Goal: Information Seeking & Learning: Learn about a topic

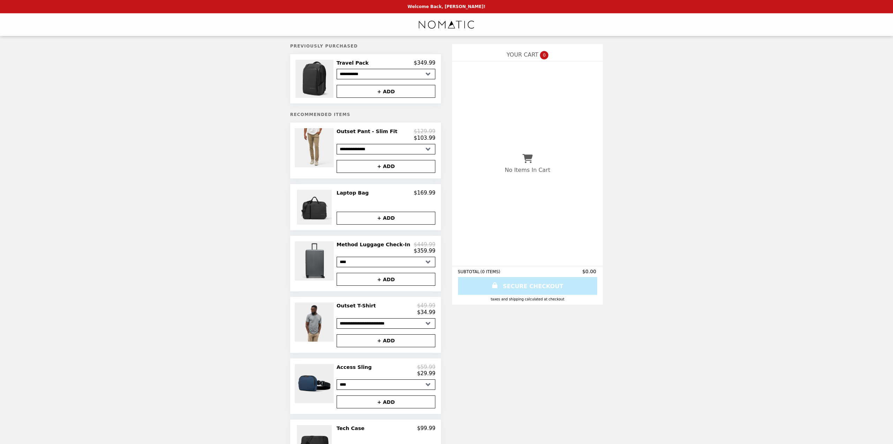
select select "**********"
click at [364, 191] on h2 "Laptop Bag" at bounding box center [354, 193] width 35 height 6
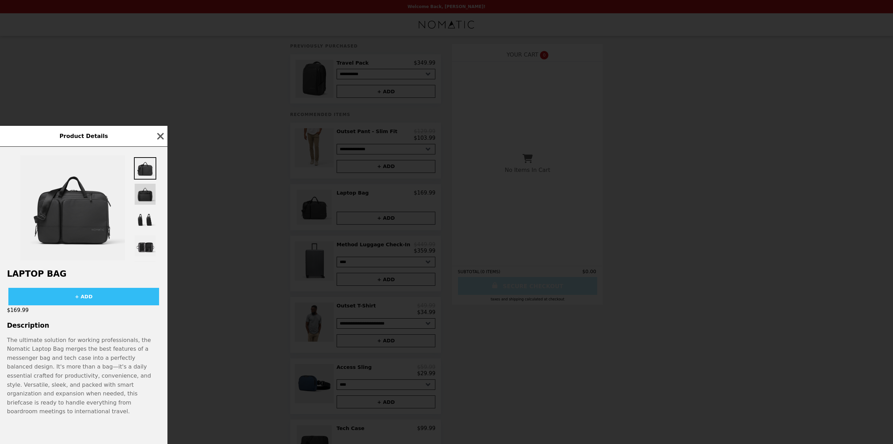
click at [142, 205] on img at bounding box center [145, 194] width 22 height 22
click at [141, 231] on img at bounding box center [145, 220] width 22 height 22
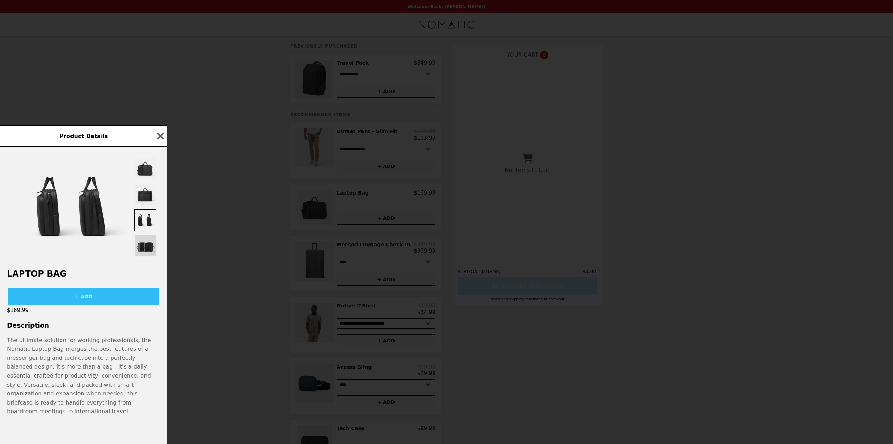
click at [148, 257] on img at bounding box center [145, 246] width 22 height 22
click at [75, 359] on p "The ultimate solution for working professionals, the Nomatic Laptop Bag merges …" at bounding box center [84, 375] width 154 height 80
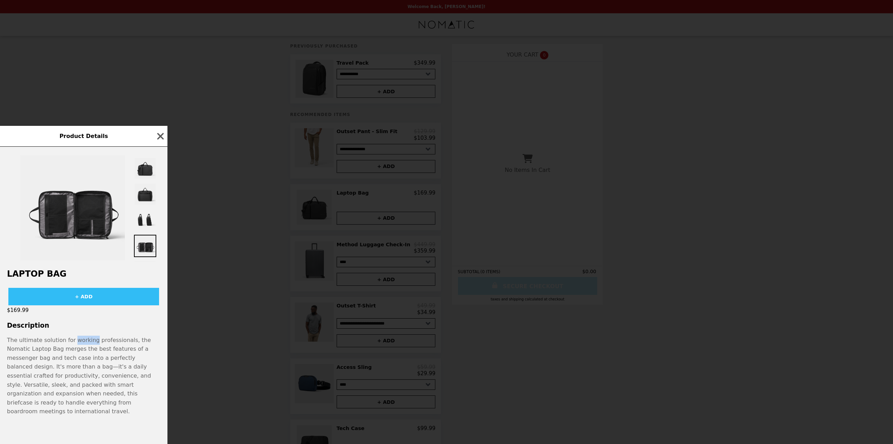
click at [75, 359] on p "The ultimate solution for working professionals, the Nomatic Laptop Bag merges …" at bounding box center [84, 375] width 154 height 80
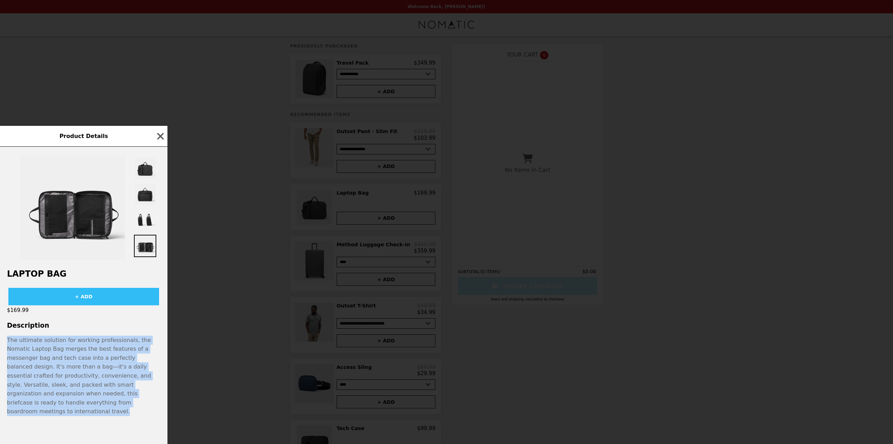
click at [75, 359] on p "The ultimate solution for working professionals, the Nomatic Laptop Bag merges …" at bounding box center [84, 375] width 154 height 80
click at [32, 386] on p "The ultimate solution for working professionals, the Nomatic Laptop Bag merges …" at bounding box center [84, 375] width 154 height 80
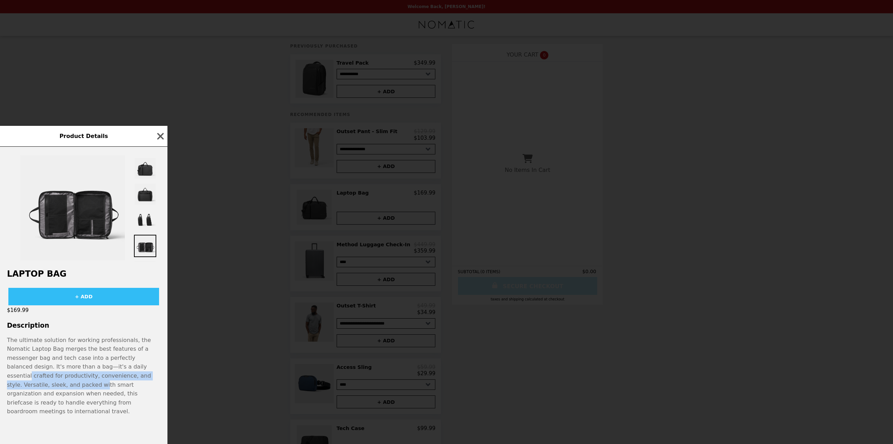
drag, startPoint x: 69, startPoint y: 386, endPoint x: 82, endPoint y: 384, distance: 13.5
click at [88, 398] on p "The ultimate solution for working professionals, the Nomatic Laptop Bag merges …" at bounding box center [84, 375] width 154 height 80
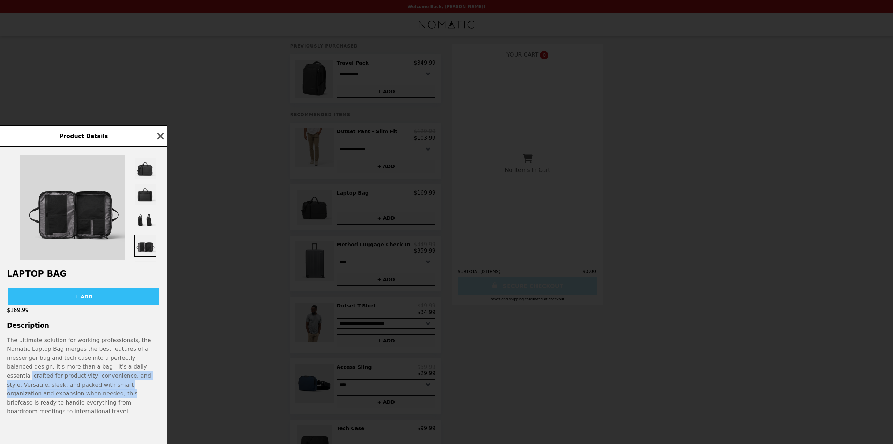
click at [95, 227] on img at bounding box center [72, 207] width 105 height 105
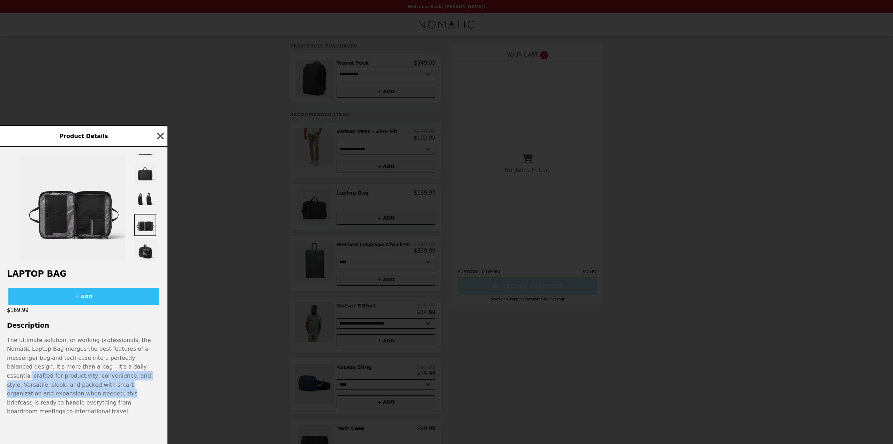
scroll to position [148, 0]
click at [149, 215] on img at bounding box center [145, 220] width 22 height 22
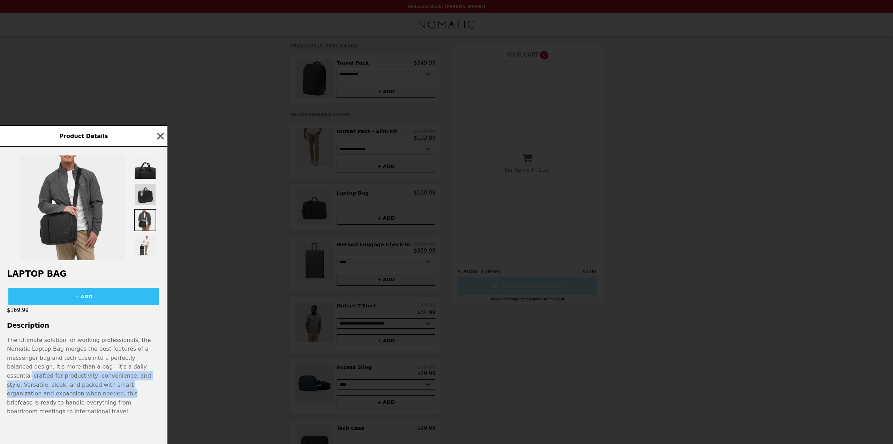
click at [144, 185] on img at bounding box center [145, 194] width 22 height 22
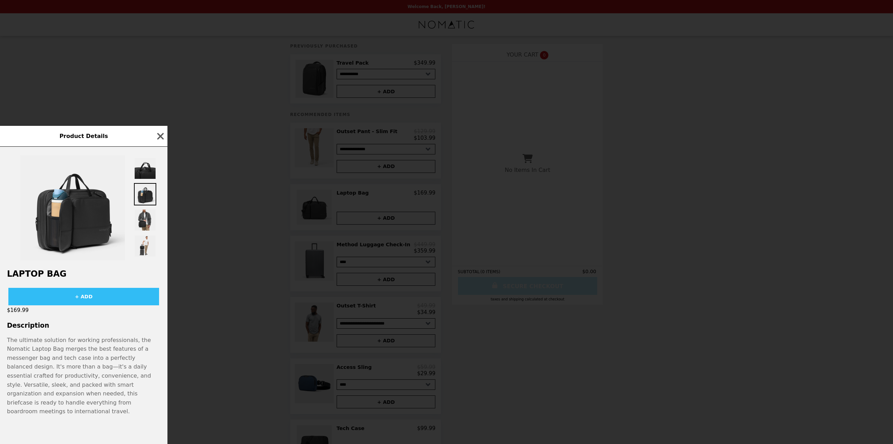
click at [144, 168] on div at bounding box center [84, 204] width 168 height 115
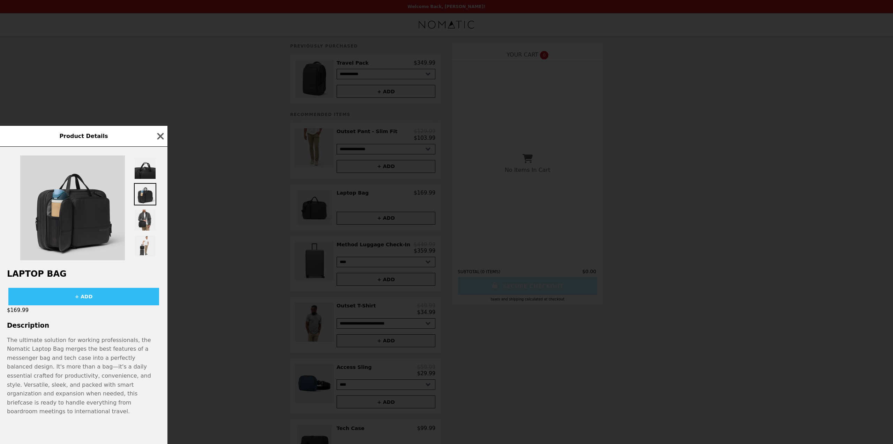
click at [63, 231] on img at bounding box center [72, 207] width 105 height 105
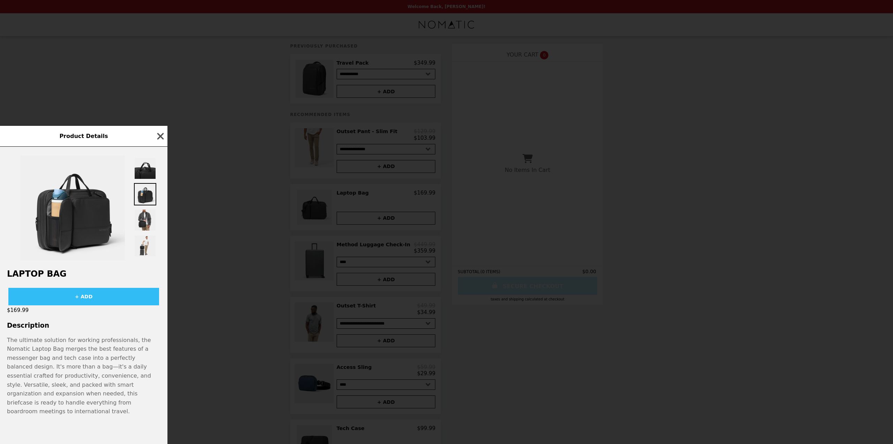
click at [161, 141] on icon "button" at bounding box center [160, 136] width 10 height 10
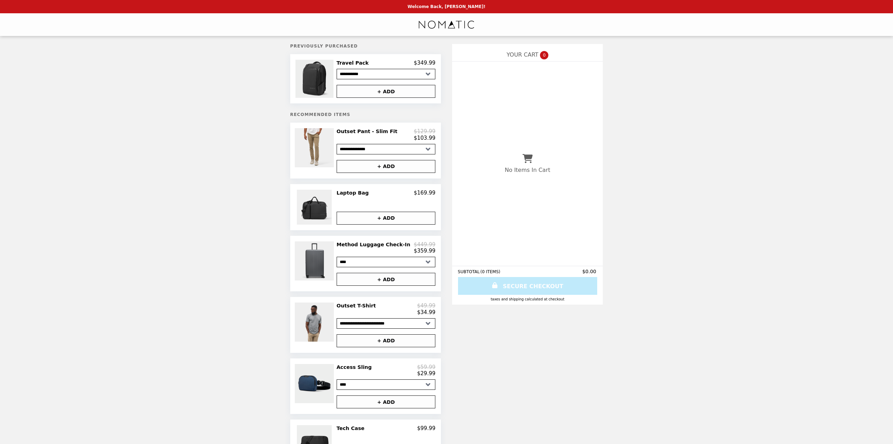
click at [451, 23] on img "Main" at bounding box center [446, 24] width 57 height 14
